Goal: Find specific page/section: Find specific page/section

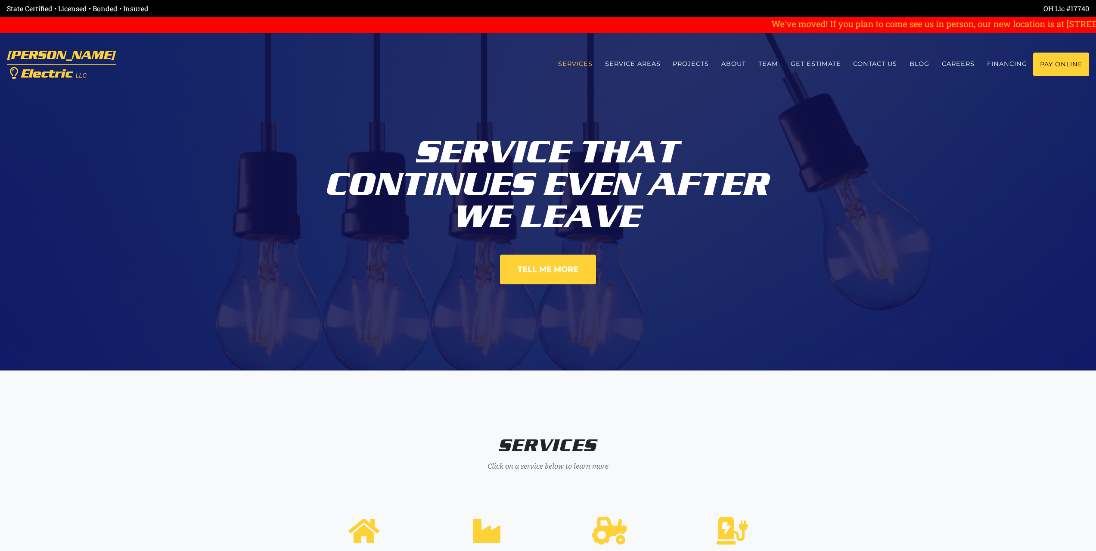
click at [578, 65] on link "Services" at bounding box center [575, 64] width 47 height 23
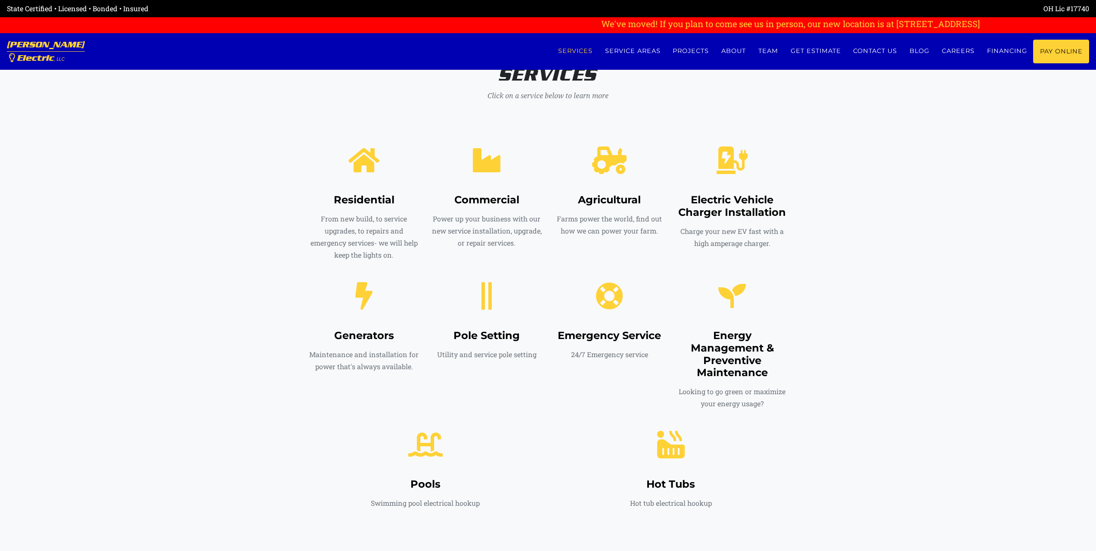
click at [360, 198] on h4 "Residential" at bounding box center [364, 200] width 110 height 12
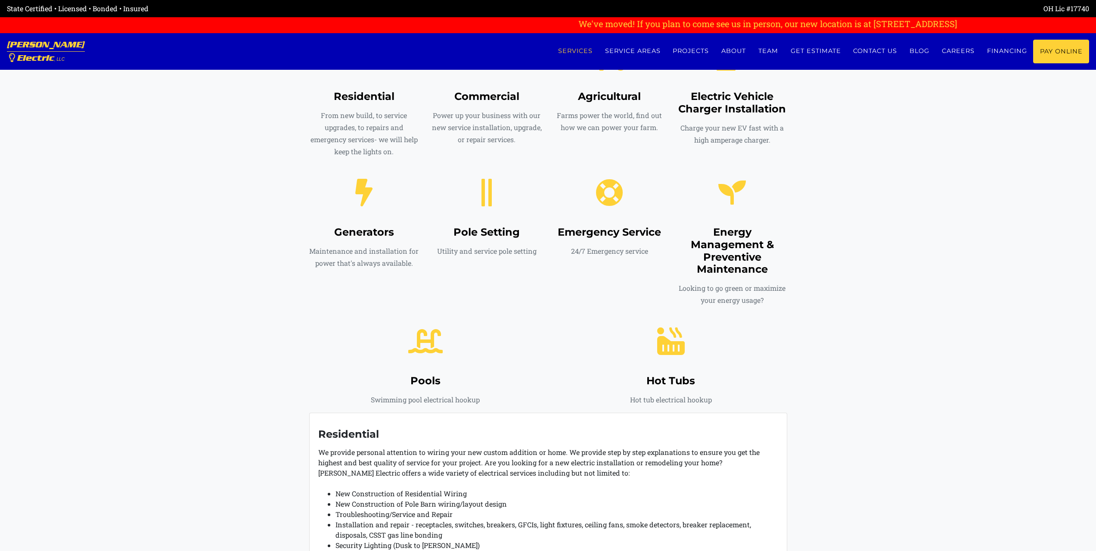
scroll to position [560, 0]
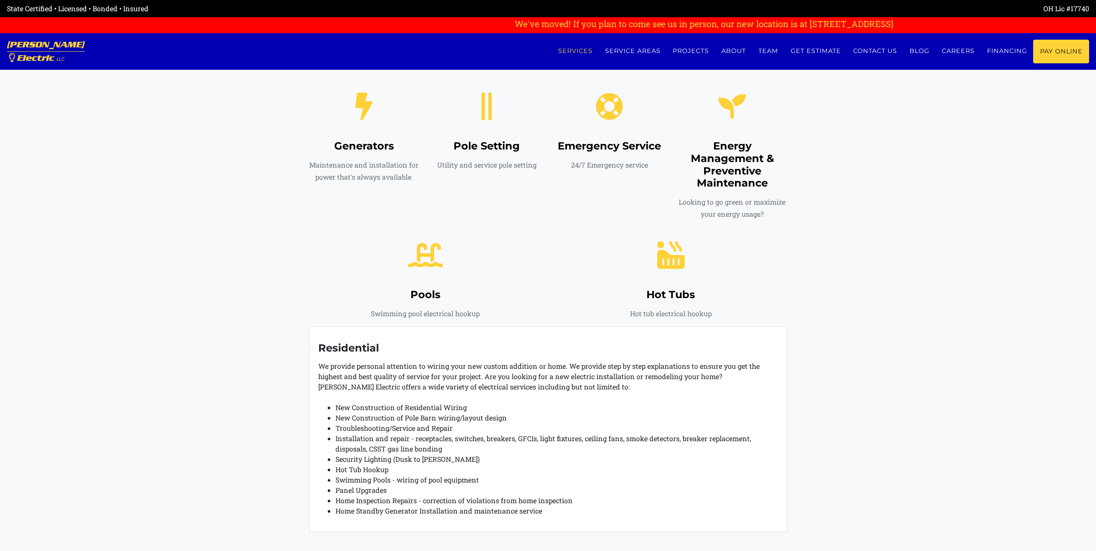
click at [679, 258] on icon at bounding box center [671, 255] width 28 height 28
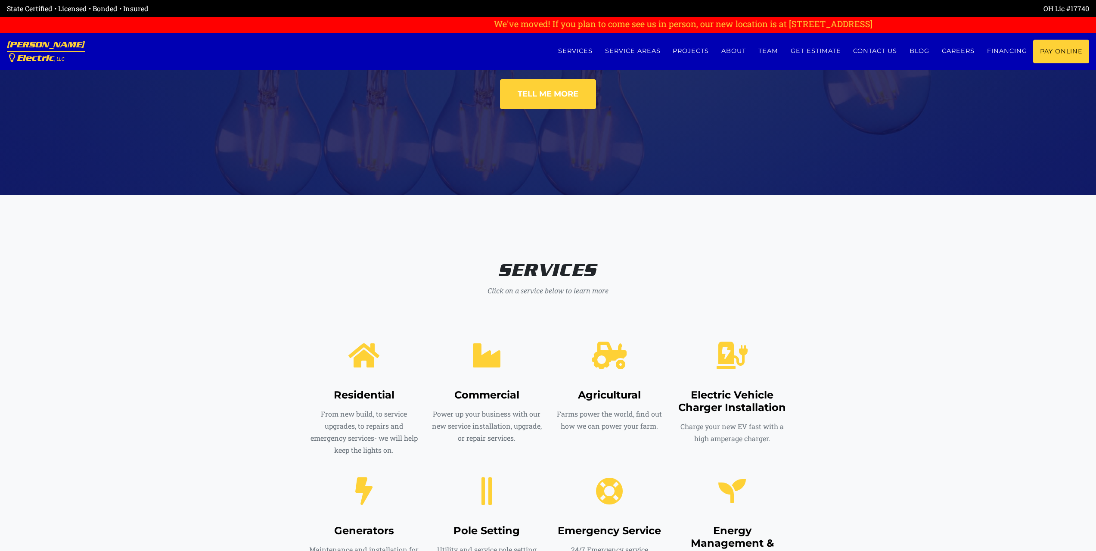
scroll to position [0, 0]
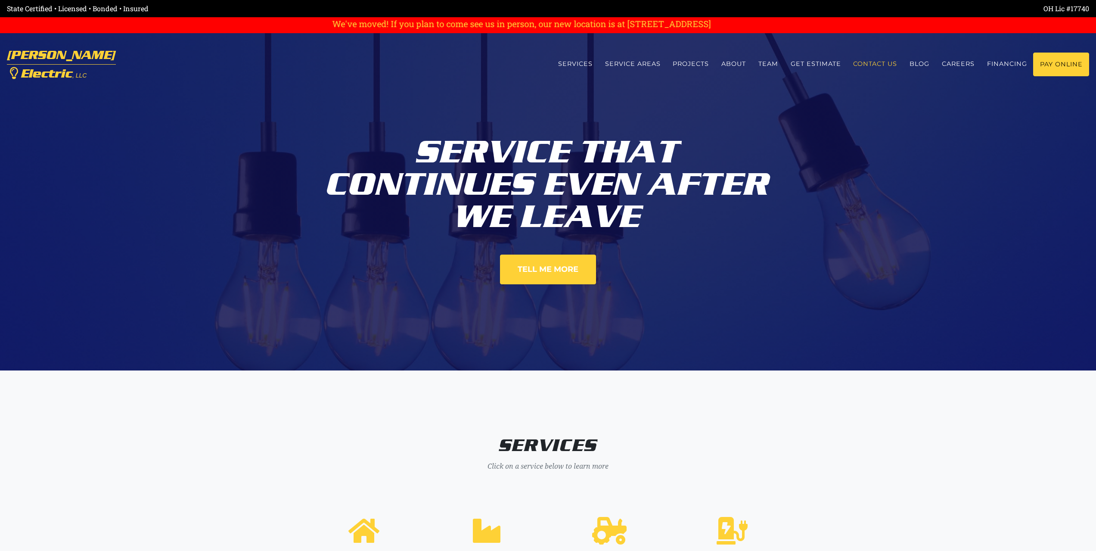
click at [866, 62] on link "Contact us" at bounding box center [875, 64] width 56 height 23
